Goal: Task Accomplishment & Management: Use online tool/utility

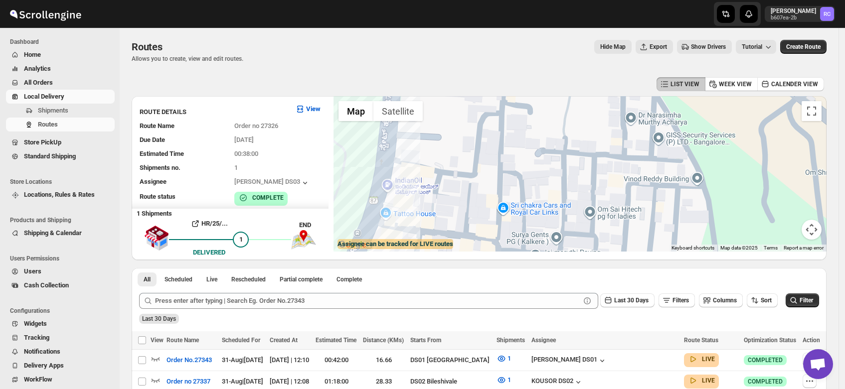
scroll to position [21, 0]
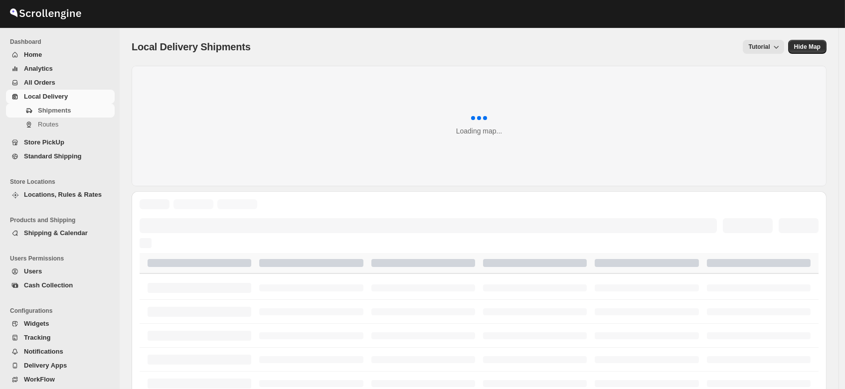
scroll to position [21, 0]
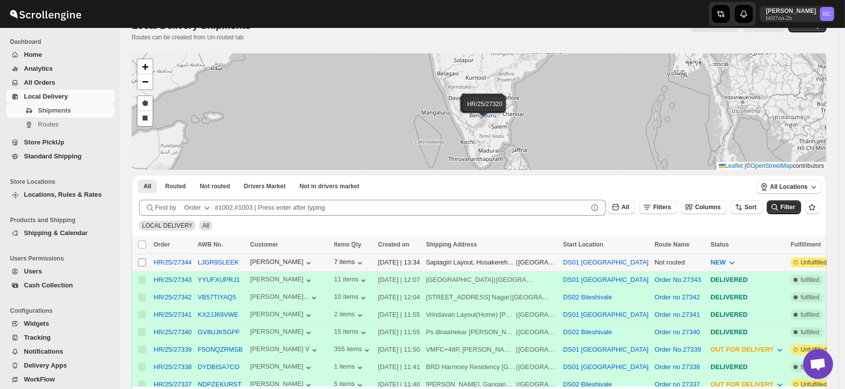
click at [140, 264] on input "Select shipment" at bounding box center [142, 263] width 8 height 8
checkbox input "true"
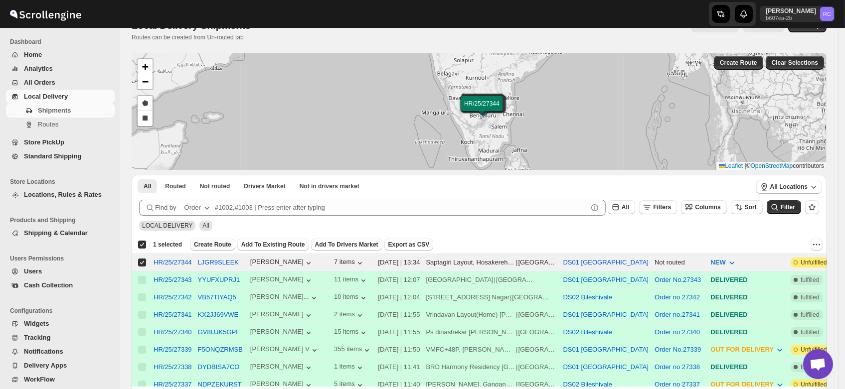
click at [219, 246] on span "Create Route" at bounding box center [212, 245] width 37 height 8
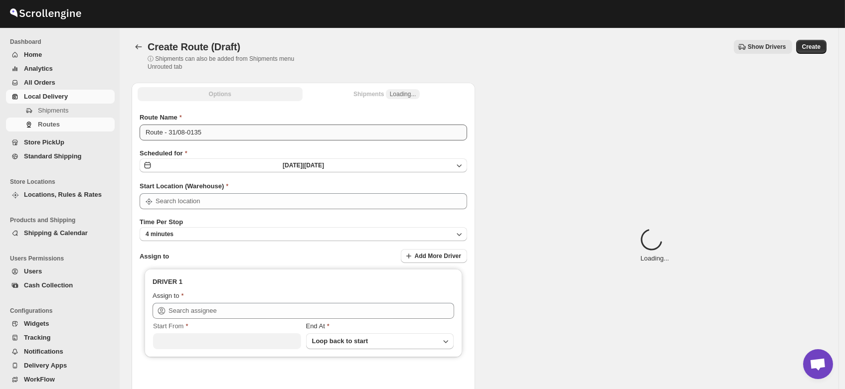
type input "DS01 [GEOGRAPHIC_DATA]"
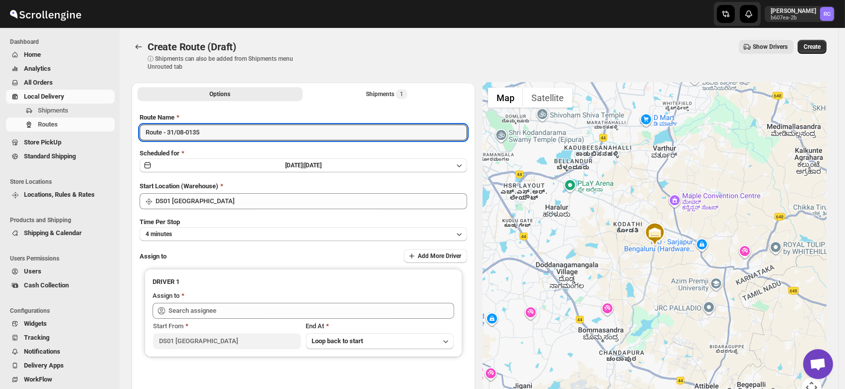
drag, startPoint x: 210, startPoint y: 125, endPoint x: 11, endPoint y: 170, distance: 204.0
click at [11, 170] on div "Skip to content Rahul Chopra b607ea-2b RC Dashboard Home Analytics All Orders L…" at bounding box center [422, 239] width 845 height 478
click at [205, 135] on input "Order no" at bounding box center [304, 133] width 328 height 16
type input "Order no 27344"
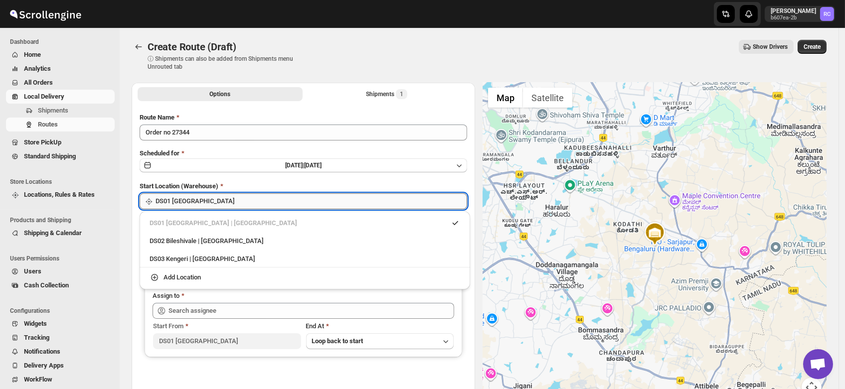
click at [205, 201] on input "DS01 [GEOGRAPHIC_DATA]" at bounding box center [312, 201] width 312 height 16
click at [206, 254] on div "DS03 Kengeri | Bengaluru" at bounding box center [305, 259] width 311 height 10
type input "DS03 Kengeri"
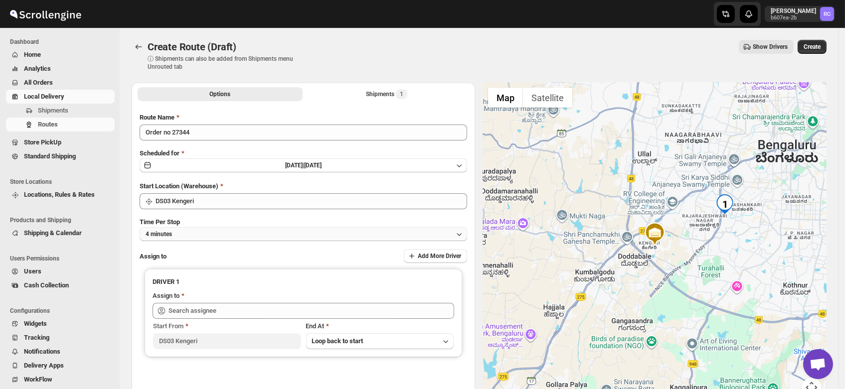
click at [184, 230] on button "4 minutes" at bounding box center [304, 234] width 328 height 14
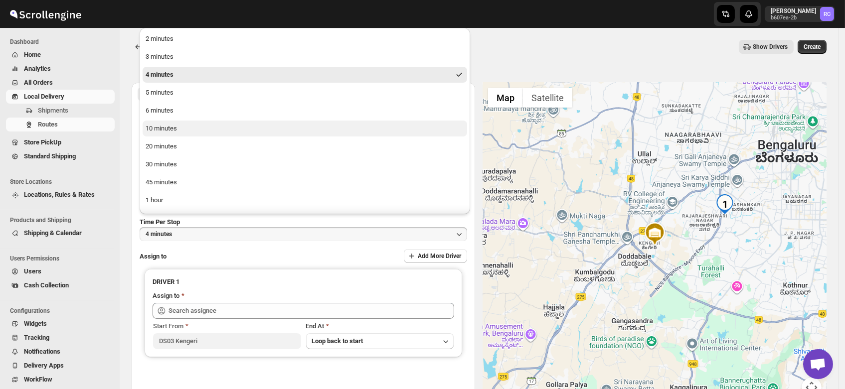
click at [177, 123] on button "10 minutes" at bounding box center [305, 129] width 325 height 16
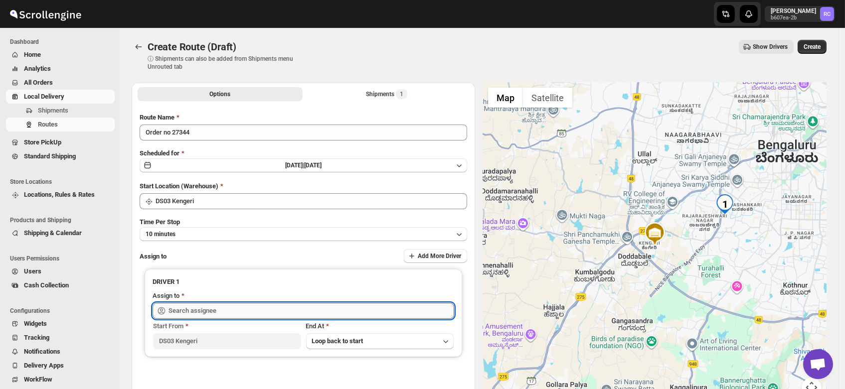
click at [195, 305] on input "text" at bounding box center [312, 311] width 286 height 16
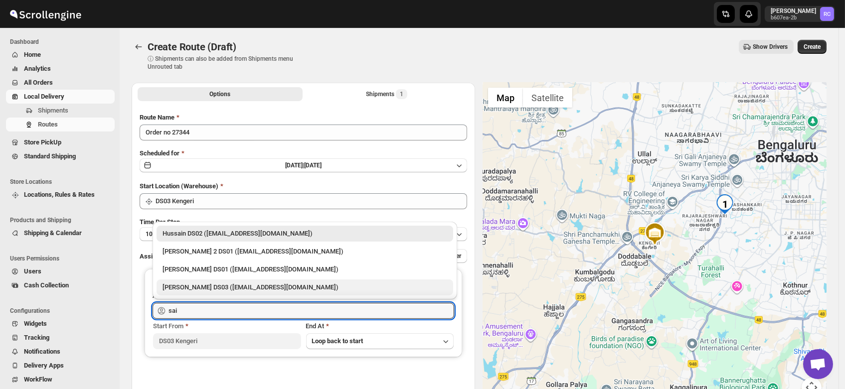
click at [218, 283] on div "Saibur Rahman DS03 (novenik154@ihnpo.com)" at bounding box center [305, 288] width 285 height 10
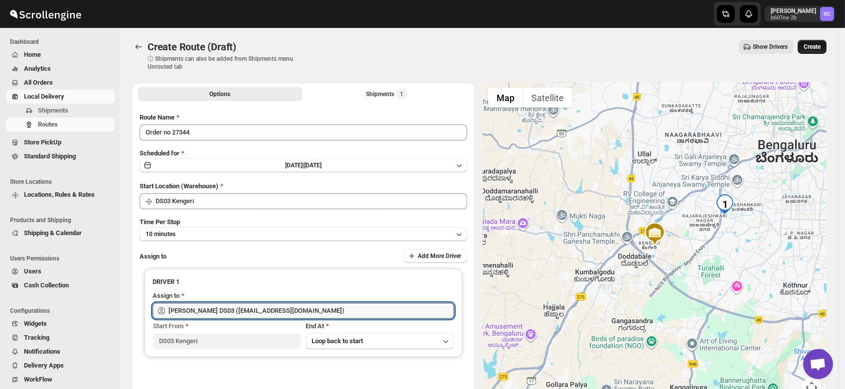
type input "Saibur Rahman DS03 (novenik154@ihnpo.com)"
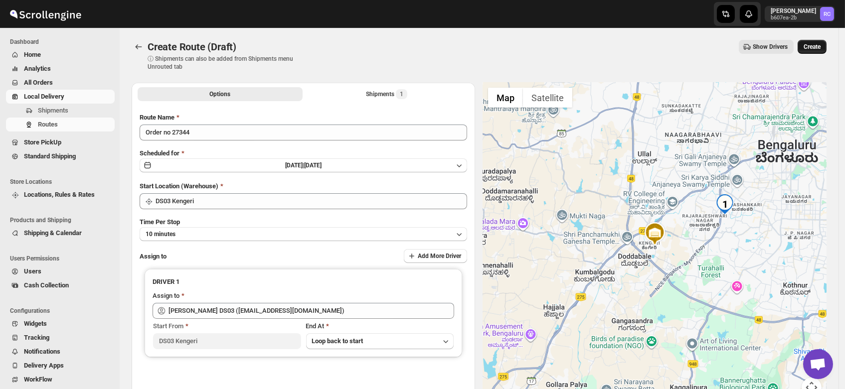
click at [820, 47] on span "Create" at bounding box center [812, 47] width 17 height 8
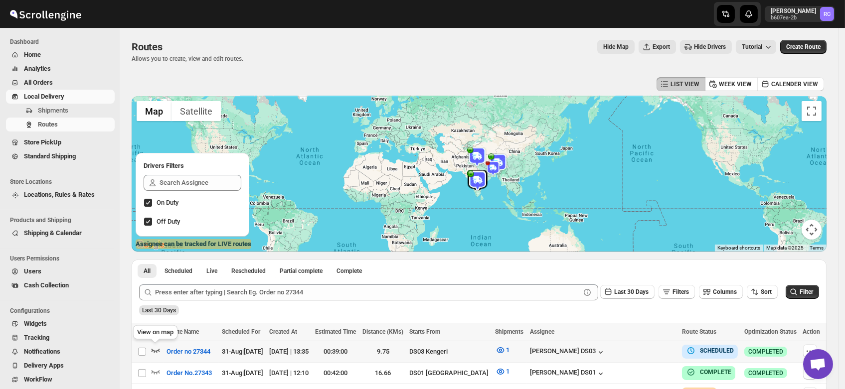
click at [154, 349] on icon "button" at bounding box center [156, 351] width 10 height 10
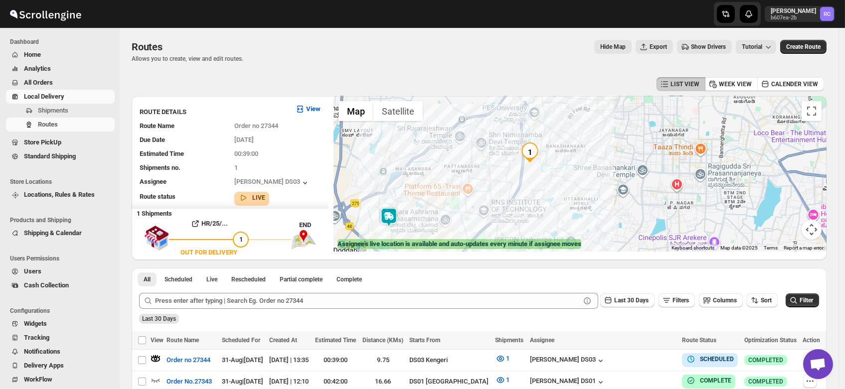
drag, startPoint x: 647, startPoint y: 153, endPoint x: 531, endPoint y: 174, distance: 117.7
click at [531, 174] on div at bounding box center [580, 174] width 493 height 156
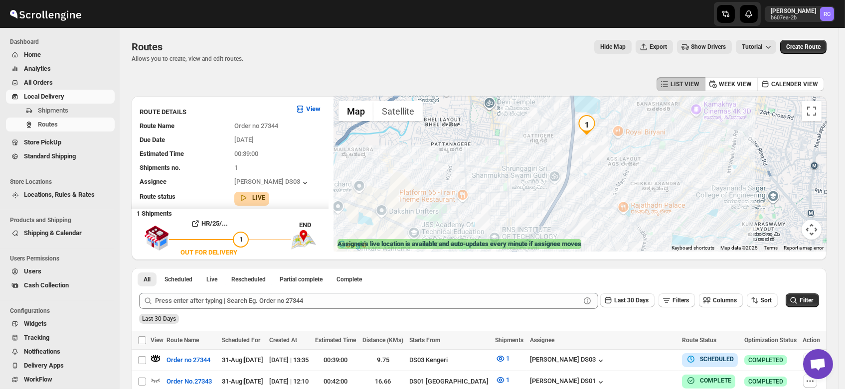
drag, startPoint x: 476, startPoint y: 191, endPoint x: 495, endPoint y: 177, distance: 23.5
click at [495, 177] on div at bounding box center [580, 174] width 493 height 156
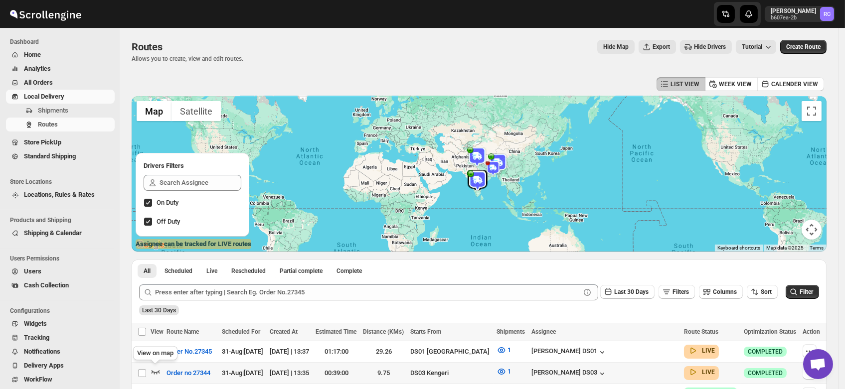
click at [155, 374] on icon "button" at bounding box center [156, 372] width 10 height 10
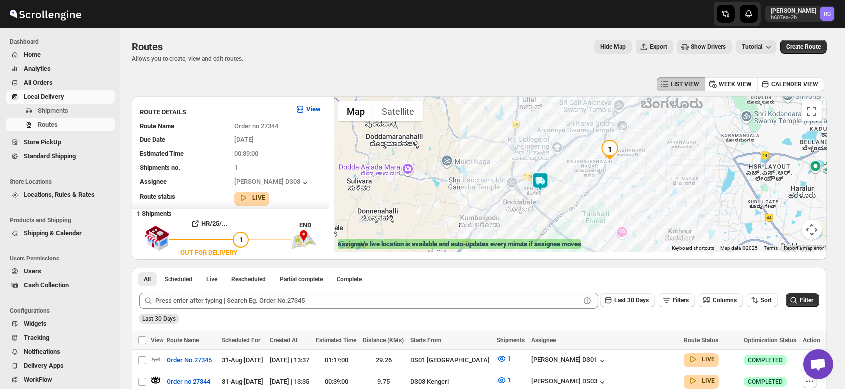
click at [582, 180] on div at bounding box center [580, 174] width 493 height 156
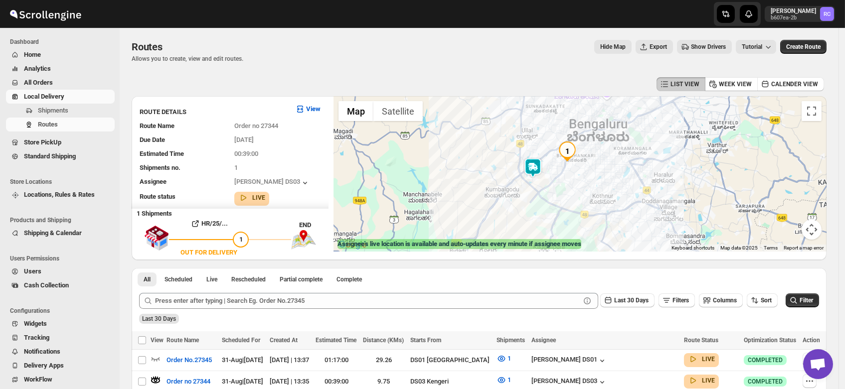
drag, startPoint x: 671, startPoint y: 191, endPoint x: 620, endPoint y: 193, distance: 50.9
click at [620, 193] on div at bounding box center [580, 174] width 493 height 156
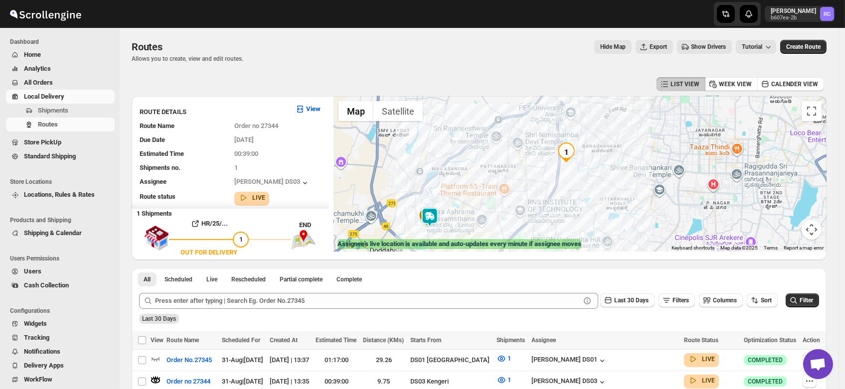
drag, startPoint x: 565, startPoint y: 194, endPoint x: 578, endPoint y: 183, distance: 16.9
click at [578, 183] on div at bounding box center [580, 174] width 493 height 156
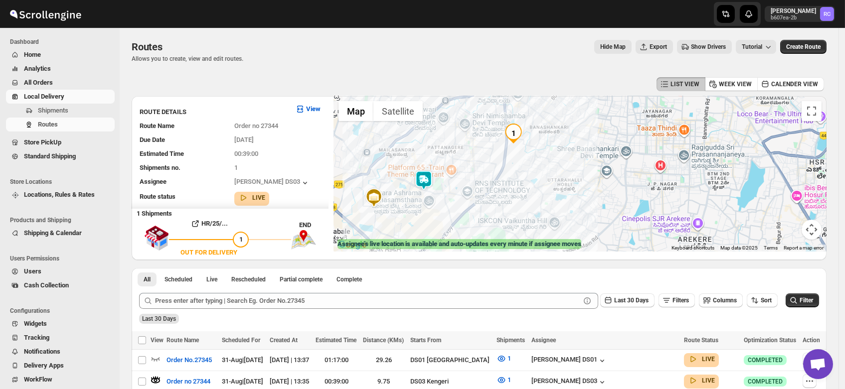
drag, startPoint x: 533, startPoint y: 180, endPoint x: 467, endPoint y: 160, distance: 69.4
click at [467, 160] on div at bounding box center [580, 174] width 493 height 156
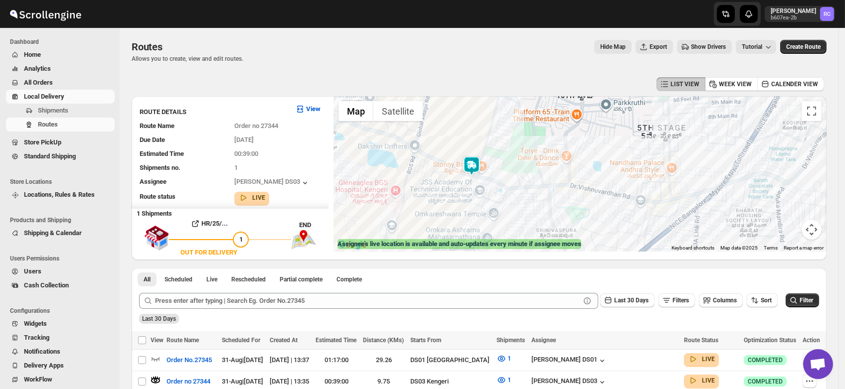
drag, startPoint x: 418, startPoint y: 183, endPoint x: 510, endPoint y: 178, distance: 91.8
click at [510, 178] on div at bounding box center [580, 174] width 493 height 156
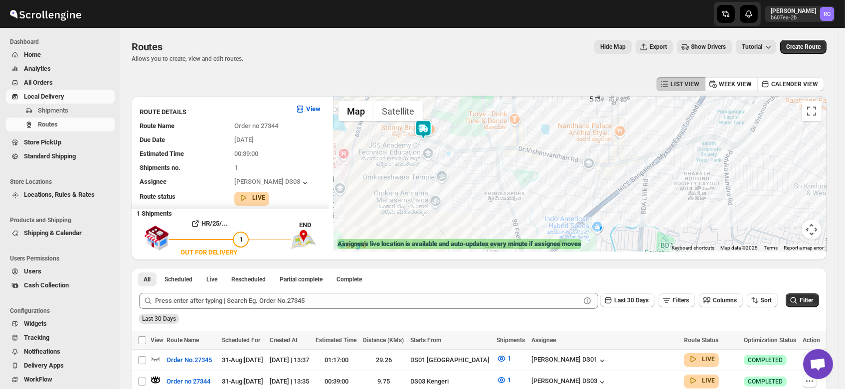
drag, startPoint x: 570, startPoint y: 176, endPoint x: 509, endPoint y: 138, distance: 73.0
click at [509, 138] on div at bounding box center [580, 174] width 493 height 156
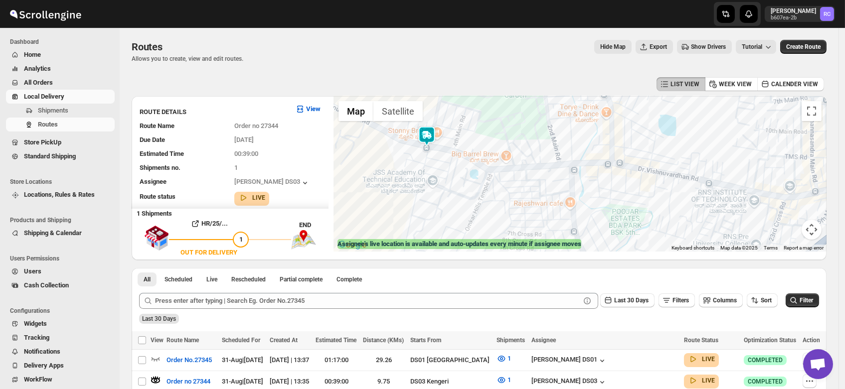
drag, startPoint x: 437, startPoint y: 159, endPoint x: 472, endPoint y: 179, distance: 41.1
click at [472, 179] on div at bounding box center [580, 174] width 493 height 156
click at [434, 136] on img at bounding box center [428, 137] width 20 height 20
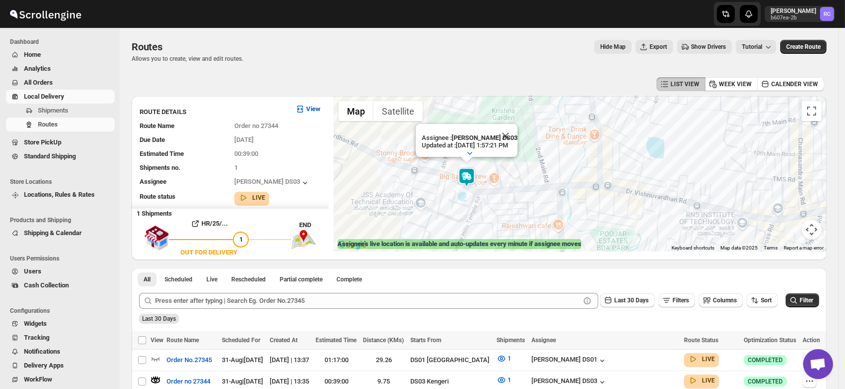
drag, startPoint x: 524, startPoint y: 223, endPoint x: 511, endPoint y: 191, distance: 34.6
click at [511, 191] on div "Assignee : Saibur Rahman DS03 Updated at : 8/31/2025, 1:57:21 PM Duty mode Enab…" at bounding box center [580, 174] width 493 height 156
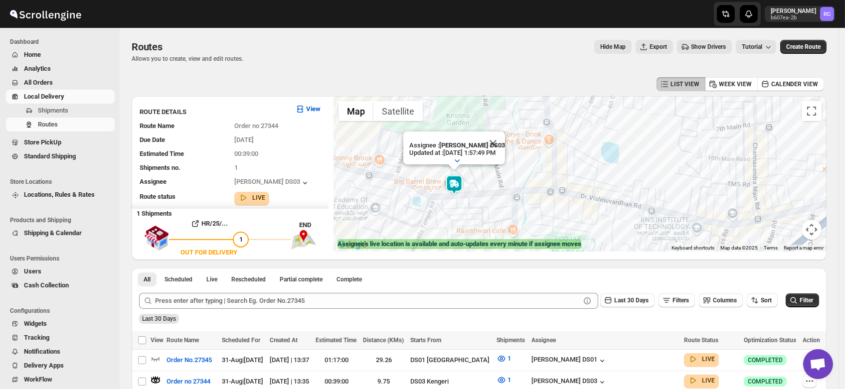
drag, startPoint x: 539, startPoint y: 212, endPoint x: 493, endPoint y: 201, distance: 47.5
click at [493, 201] on div "Assignee : Saibur Rahman DS03 Updated at : 8/31/2025, 1:57:49 PM Duty mode Enab…" at bounding box center [580, 174] width 493 height 156
click at [505, 132] on button "Close" at bounding box center [493, 144] width 24 height 24
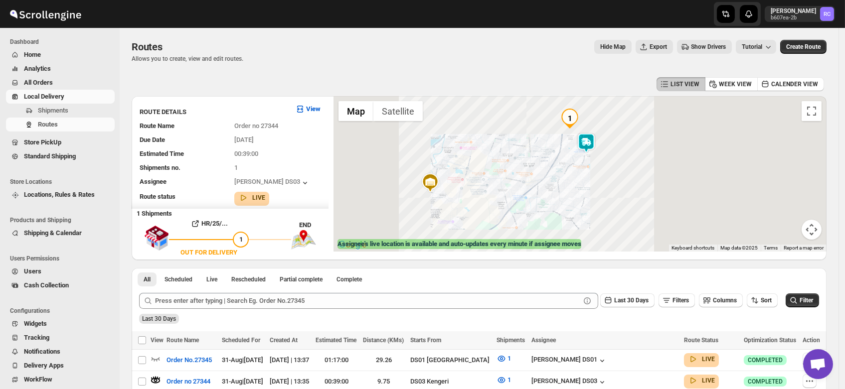
drag, startPoint x: 690, startPoint y: 145, endPoint x: 582, endPoint y: 196, distance: 119.3
click at [582, 196] on div "To navigate, press the arrow keys." at bounding box center [580, 174] width 493 height 156
click at [588, 140] on img at bounding box center [586, 144] width 20 height 20
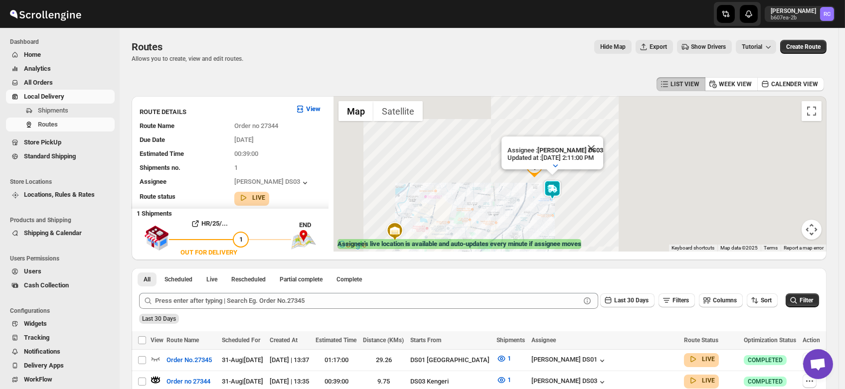
drag, startPoint x: 562, startPoint y: 202, endPoint x: 513, endPoint y: 200, distance: 49.4
click at [513, 200] on div "Assignee : Saibur Rahman DS03 Updated at : 8/31/2025, 2:11:00 PM Duty mode Enab…" at bounding box center [580, 174] width 493 height 156
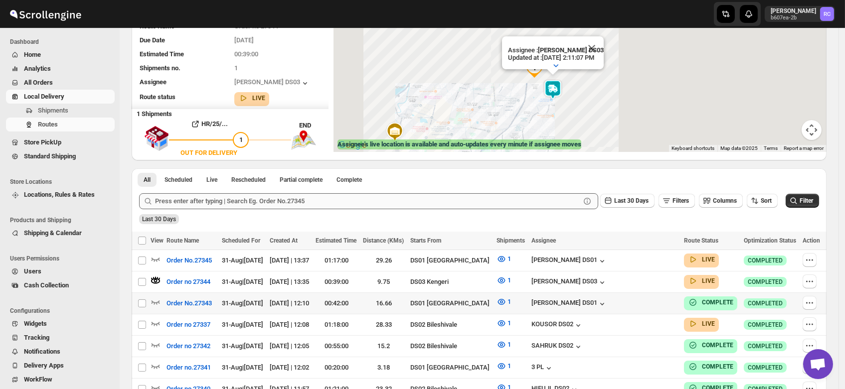
scroll to position [99, 0]
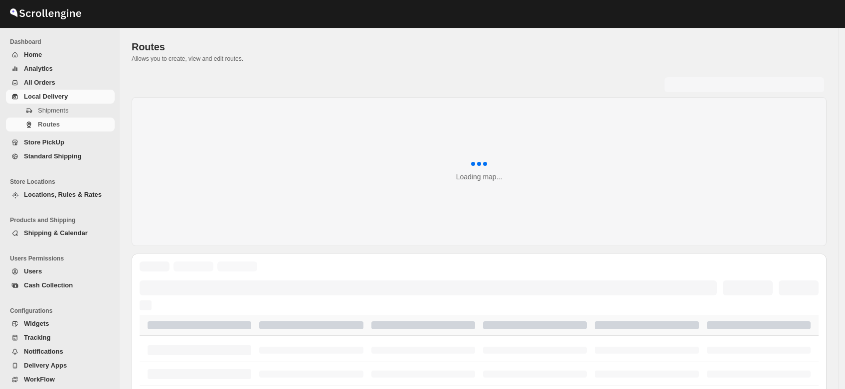
scroll to position [99, 0]
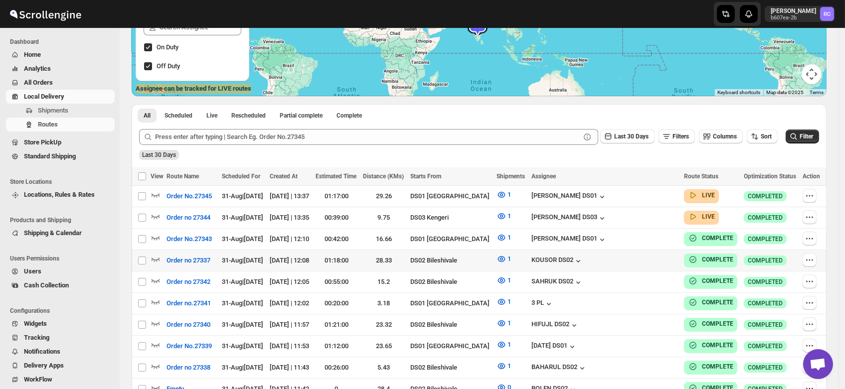
scroll to position [157, 0]
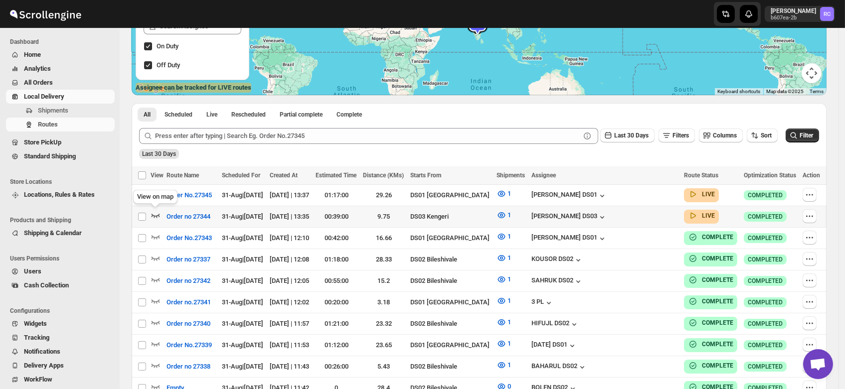
click at [154, 210] on icon "button" at bounding box center [156, 215] width 10 height 10
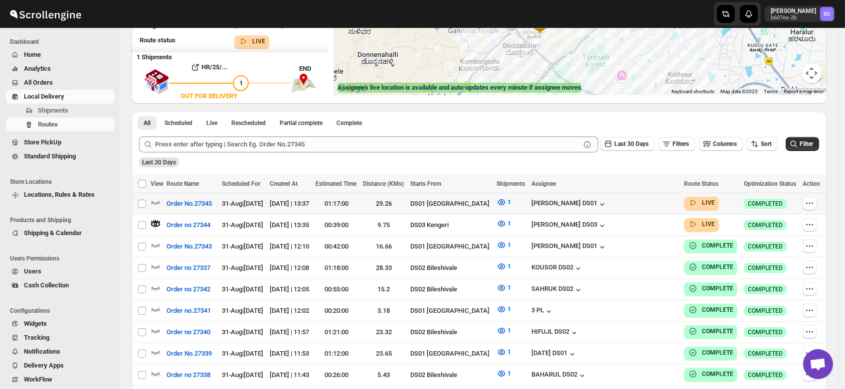
scroll to position [0, 0]
